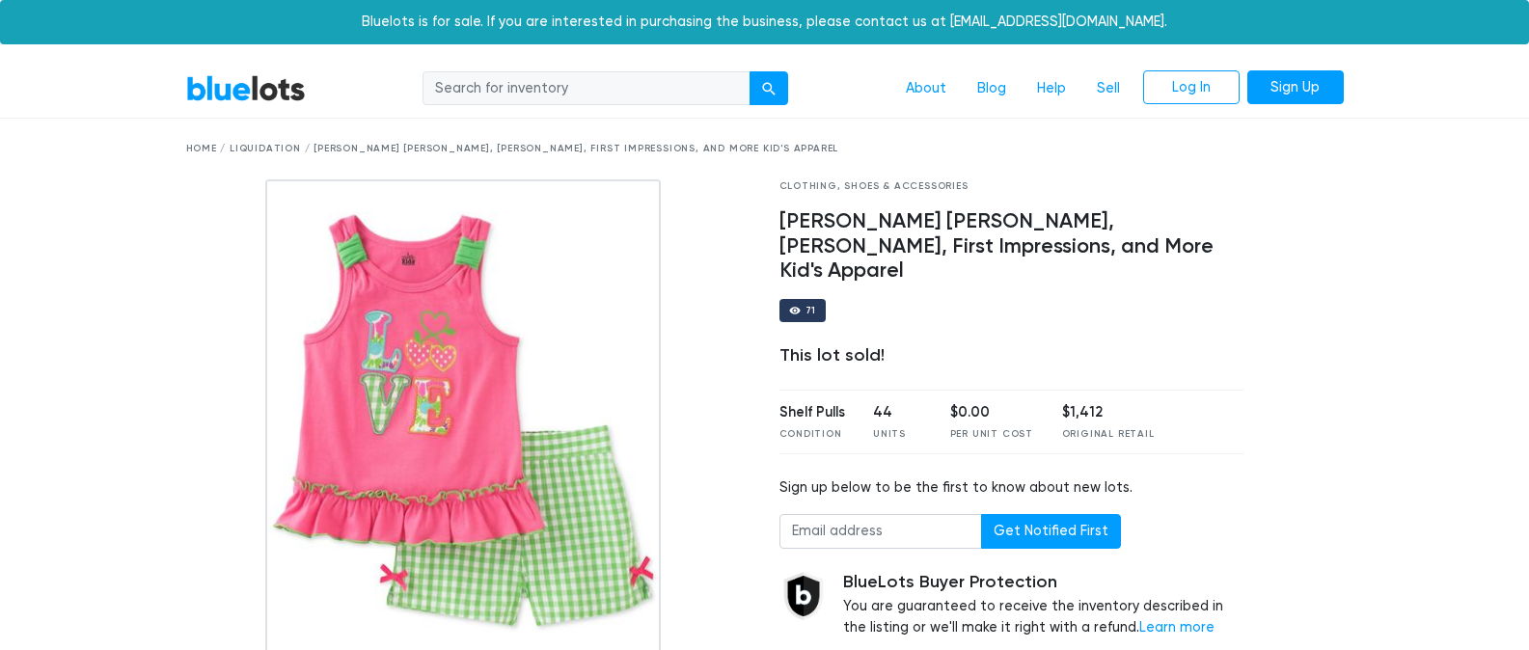
click at [246, 95] on link "BlueLots" at bounding box center [246, 88] width 120 height 28
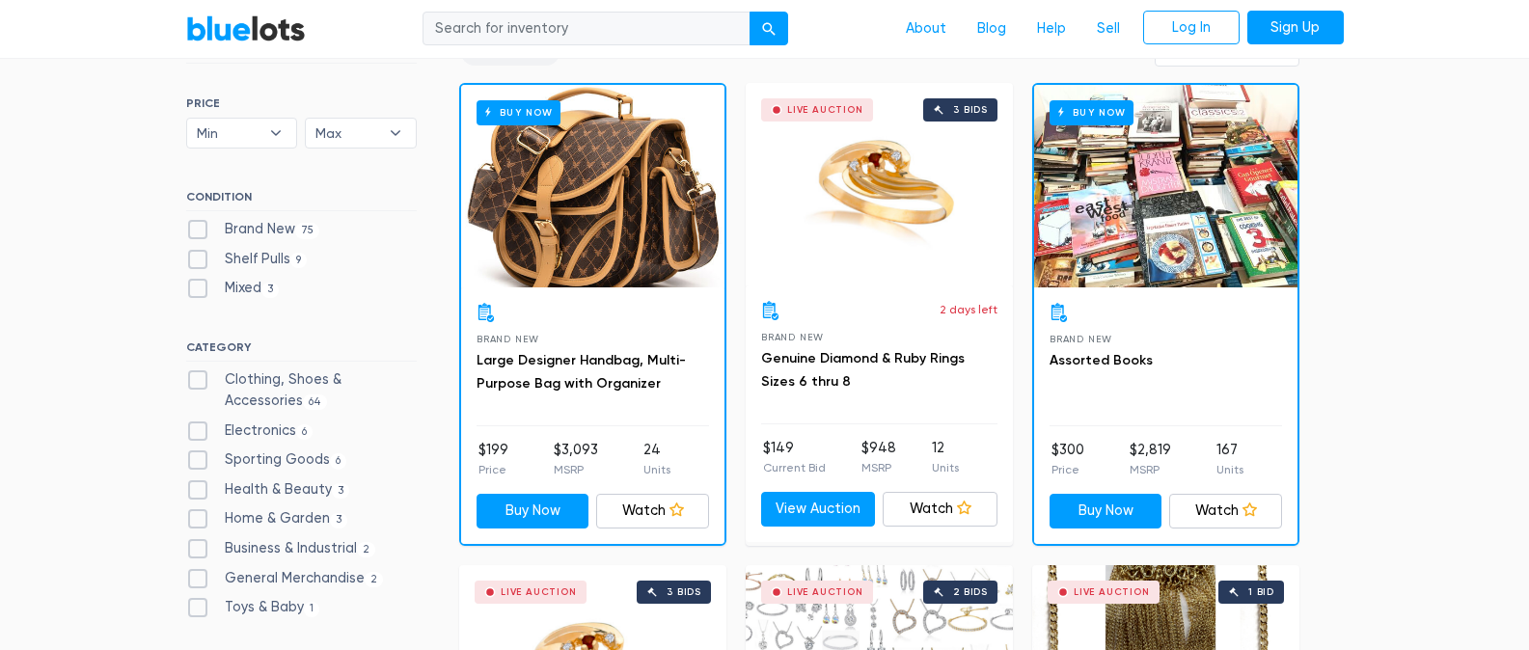
scroll to position [312, 0]
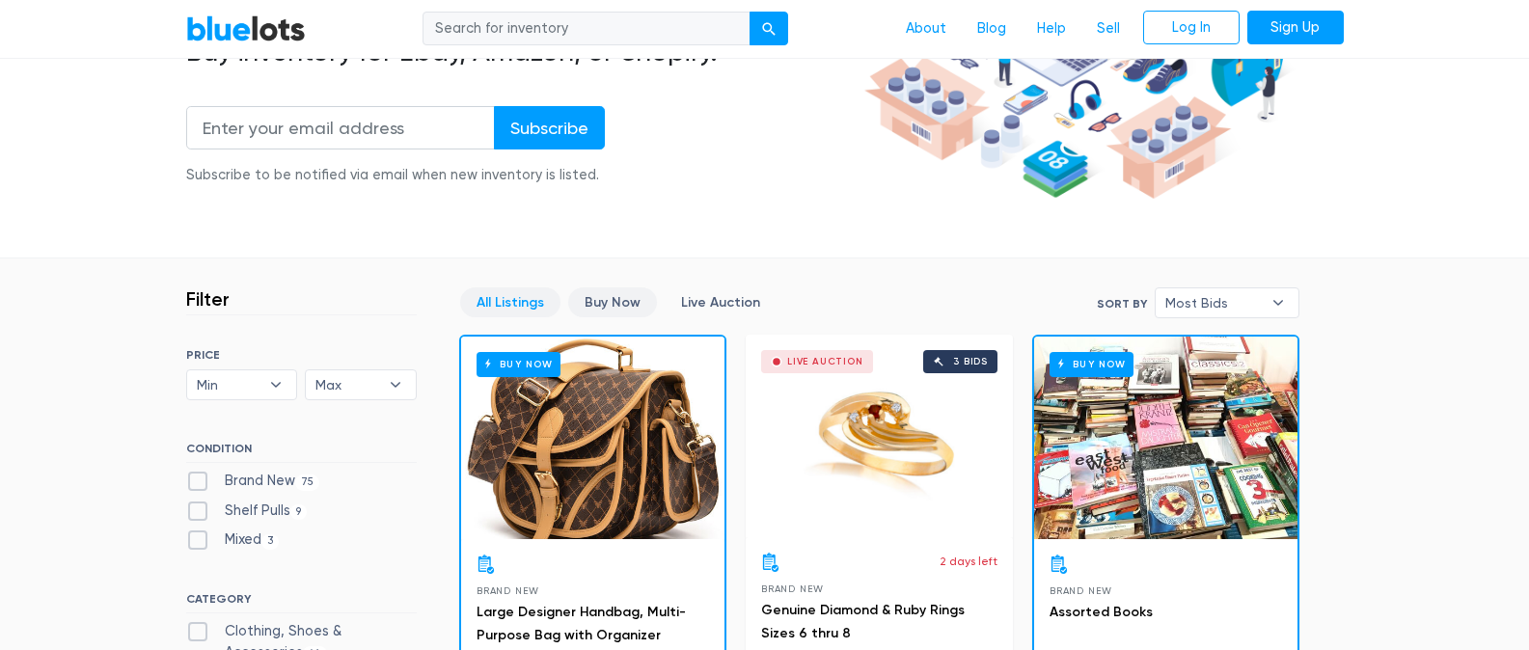
click at [617, 296] on link "Buy Now" at bounding box center [612, 302] width 89 height 30
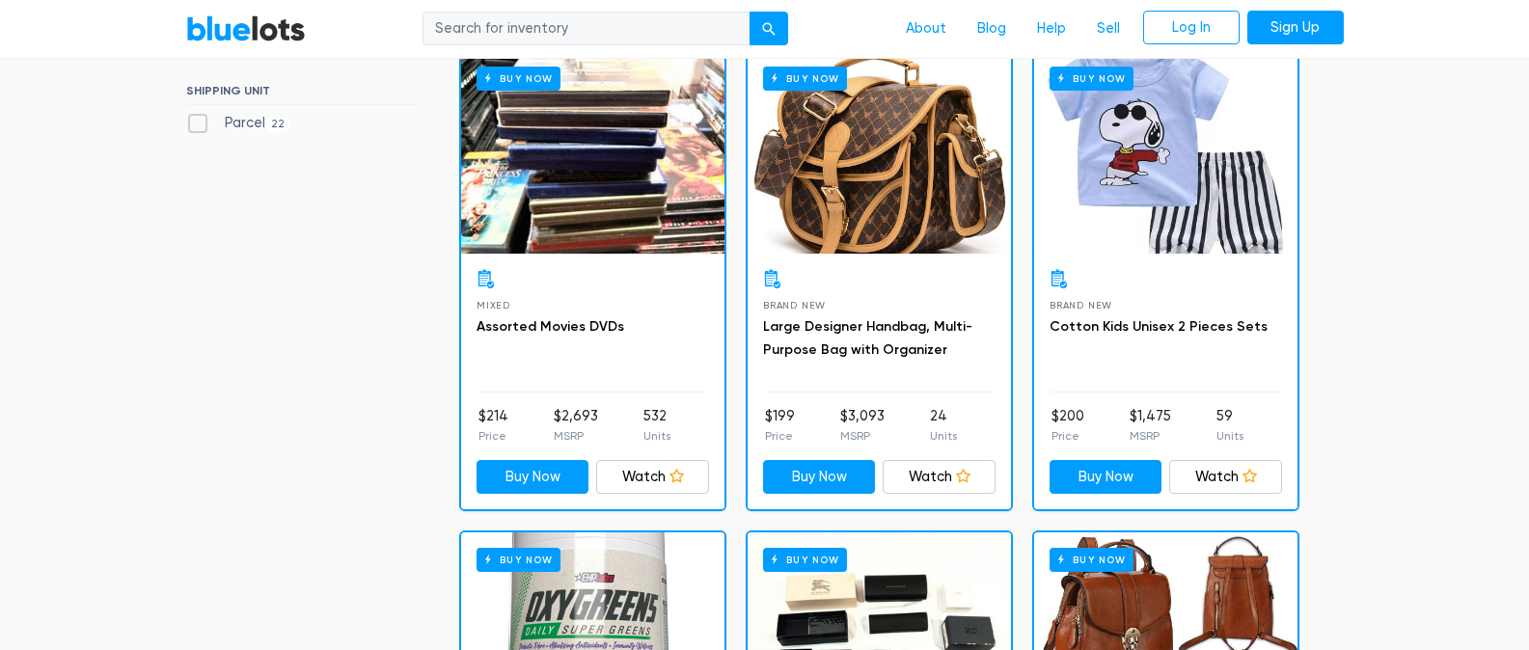
scroll to position [1131, 0]
